Goal: Use online tool/utility: Utilize a website feature to perform a specific function

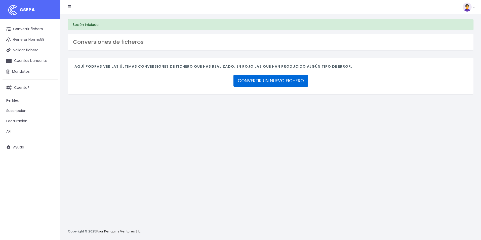
click at [288, 78] on link "CONVERTIR UN NUEVO FICHERO" at bounding box center [270, 81] width 75 height 12
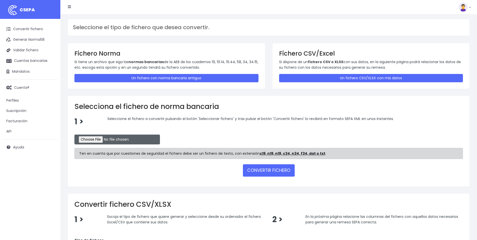
click at [109, 140] on input "file" at bounding box center [116, 139] width 85 height 10
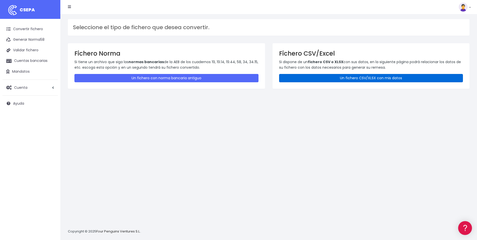
click at [341, 74] on link "Un fichero CSV/XLSX con mis datos" at bounding box center [371, 78] width 184 height 8
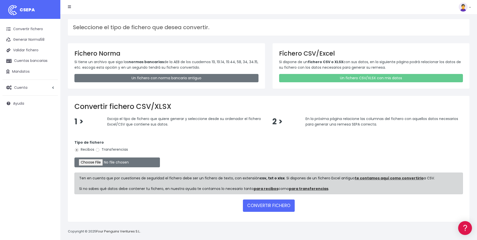
click at [107, 149] on label "Transferencias" at bounding box center [111, 149] width 33 height 5
click at [100, 149] on input "Transferencias" at bounding box center [97, 150] width 5 height 5
radio input "true"
click at [94, 163] on input "file" at bounding box center [116, 162] width 85 height 10
type input "C:\fakepath\Trasferencia Manual SEPA 19.08.2025_0534 ES 2594,88 EUR.csv"
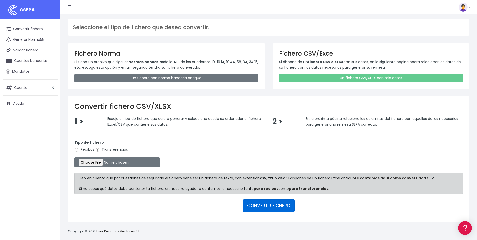
click at [253, 210] on button "CONVERTIR FICHERO" at bounding box center [269, 205] width 52 height 12
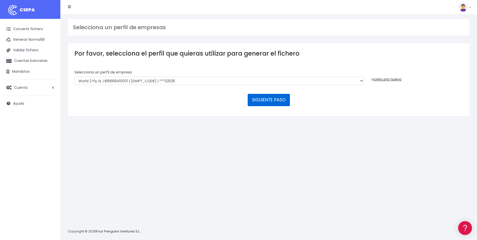
click at [277, 97] on button "SIGUIENTE PASO" at bounding box center [269, 100] width 42 height 12
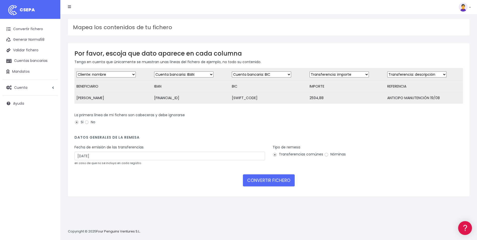
click at [164, 164] on div "Fecha de emisión de las transferencias 21/08/2025 en caso de que no se incluya …" at bounding box center [169, 155] width 191 height 21
click at [165, 160] on input "21/08/2025" at bounding box center [169, 156] width 191 height 9
click at [86, 211] on td "19" at bounding box center [87, 209] width 8 height 8
type input "19/08/2025"
click at [267, 186] on button "CONVERTIR FICHERO" at bounding box center [269, 180] width 52 height 12
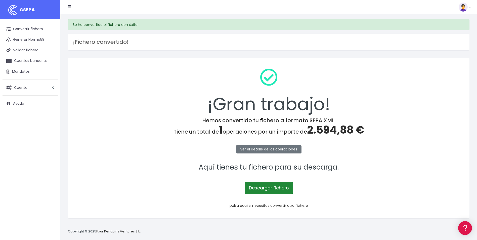
click at [267, 189] on link "Descargar fichero" at bounding box center [269, 188] width 48 height 12
